Goal: Entertainment & Leisure: Consume media (video, audio)

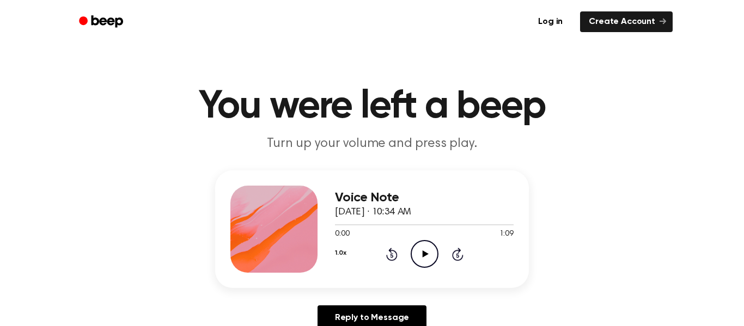
click at [414, 252] on icon "Play Audio" at bounding box center [425, 254] width 28 height 28
click at [425, 254] on icon at bounding box center [425, 254] width 6 height 7
click at [434, 259] on icon "Play Audio" at bounding box center [425, 254] width 28 height 28
click at [422, 261] on icon "Play Audio" at bounding box center [425, 254] width 28 height 28
